Goal: Task Accomplishment & Management: Use online tool/utility

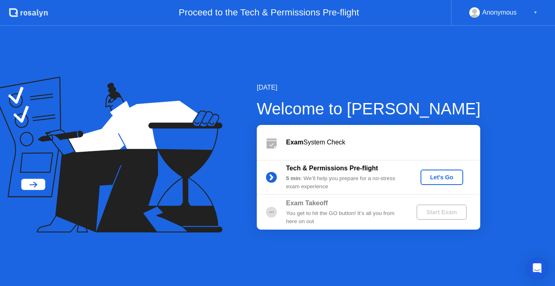
click at [445, 178] on div "Let's Go" at bounding box center [442, 177] width 36 height 6
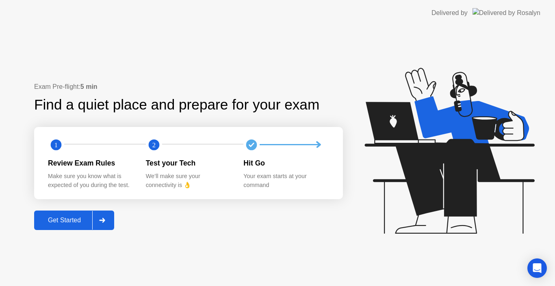
click at [85, 218] on div "Get Started" at bounding box center [65, 220] width 56 height 7
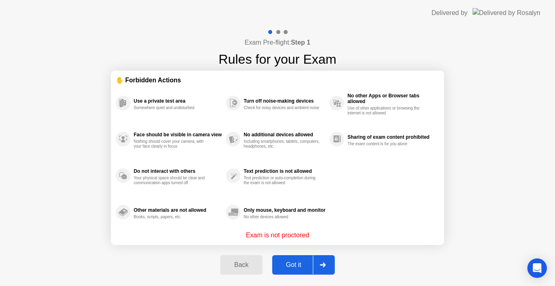
click at [289, 266] on div "Got it" at bounding box center [294, 265] width 38 height 7
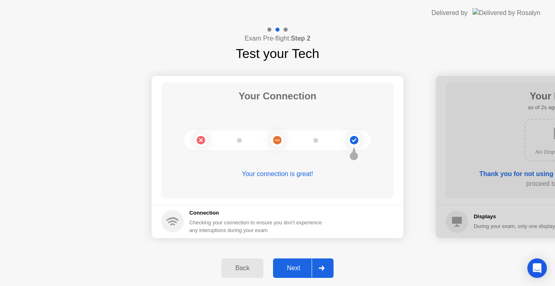
click at [294, 266] on div "Next" at bounding box center [293, 268] width 36 height 7
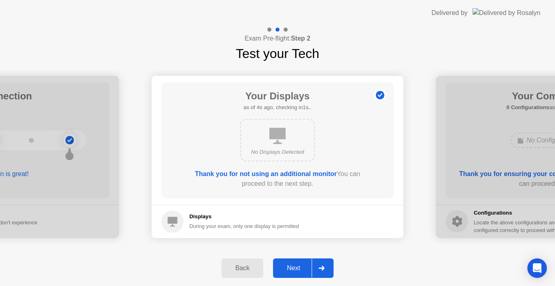
click at [295, 267] on div "Next" at bounding box center [293, 268] width 36 height 7
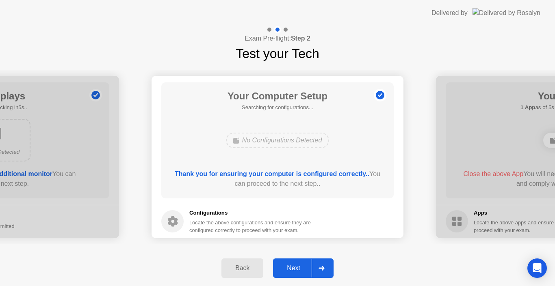
click at [295, 267] on div "Next" at bounding box center [293, 268] width 36 height 7
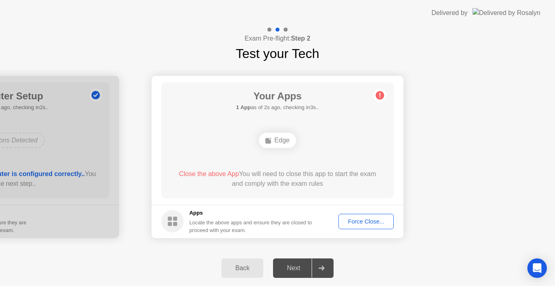
click at [360, 227] on button "Force Close..." at bounding box center [365, 221] width 55 height 15
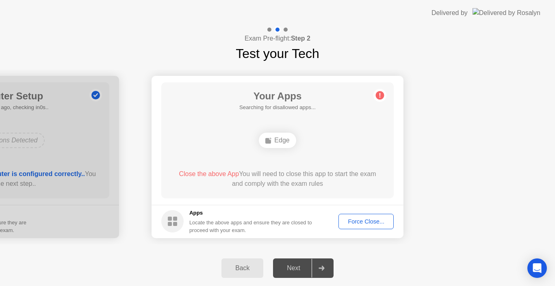
click at [360, 223] on div "Force Close..." at bounding box center [366, 222] width 50 height 6
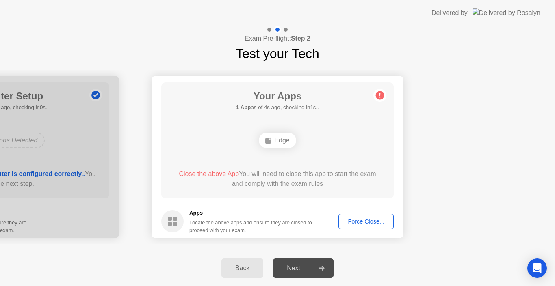
click at [362, 225] on div "Force Close..." at bounding box center [366, 222] width 50 height 6
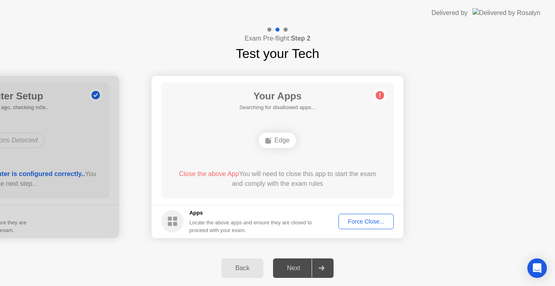
click at [362, 221] on div "Force Close..." at bounding box center [366, 222] width 50 height 6
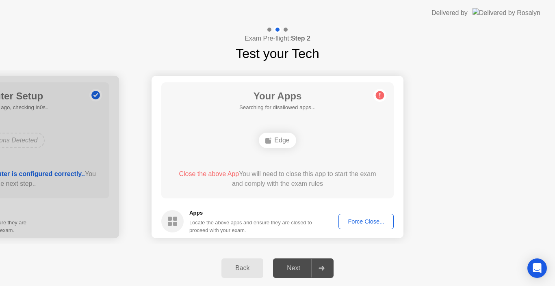
click at [373, 219] on div "Force Close..." at bounding box center [366, 222] width 50 height 6
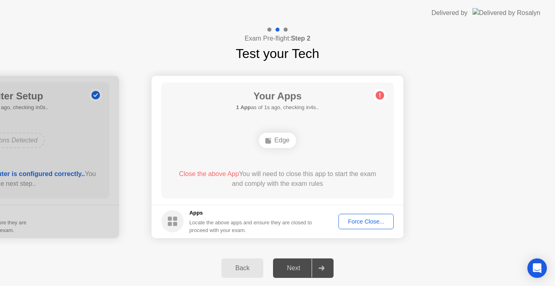
click at [364, 227] on button "Force Close..." at bounding box center [365, 221] width 55 height 15
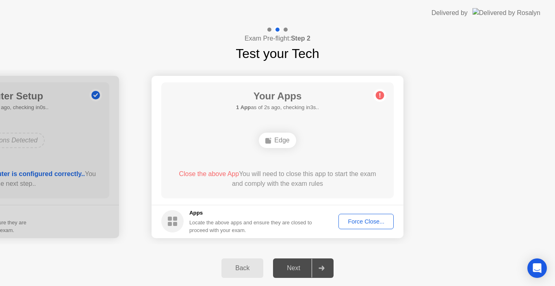
click at [355, 223] on div "Force Close..." at bounding box center [366, 222] width 50 height 6
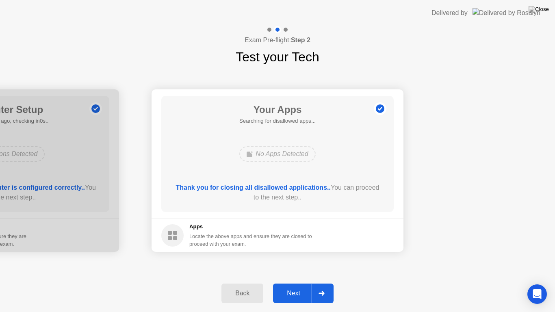
click at [287, 286] on div "Next" at bounding box center [293, 293] width 36 height 7
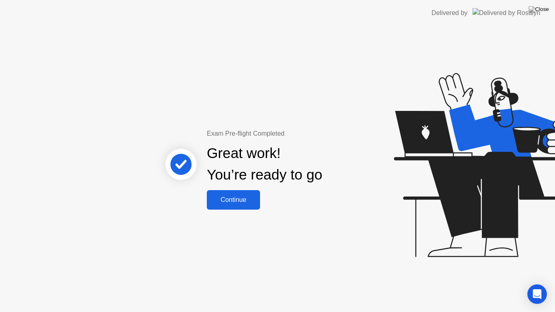
click at [232, 203] on div "Continue" at bounding box center [233, 199] width 48 height 7
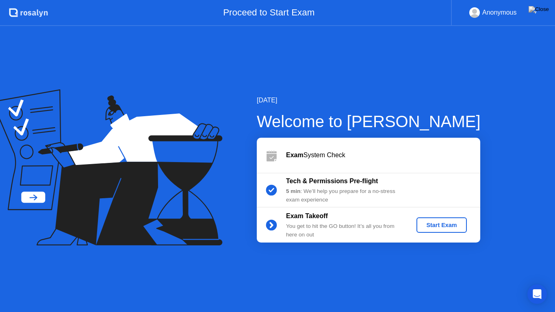
click at [451, 225] on div "Start Exam" at bounding box center [441, 225] width 43 height 6
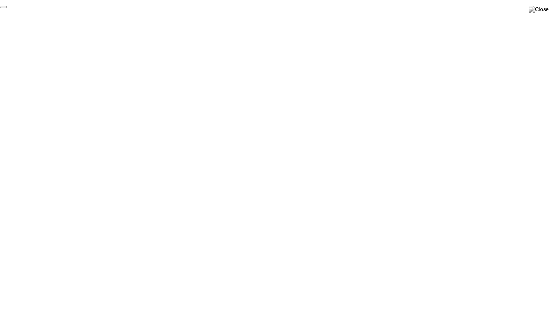
click div "End Proctoring Session"
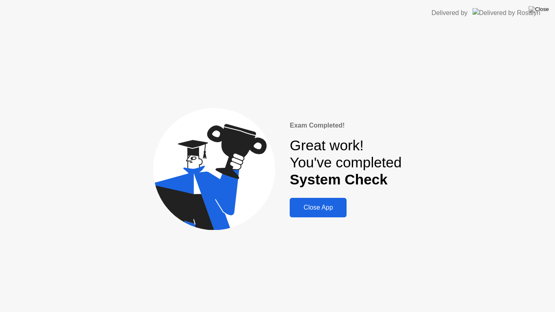
click at [312, 210] on div "Close App" at bounding box center [318, 207] width 52 height 7
